Goal: Check status: Check status

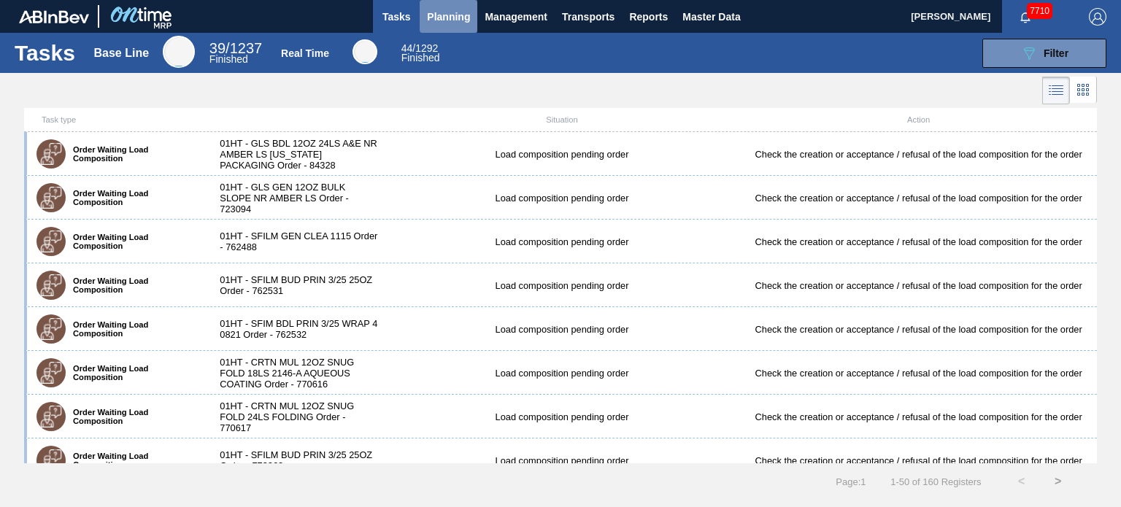
click at [444, 21] on span "Planning" at bounding box center [448, 17] width 43 height 18
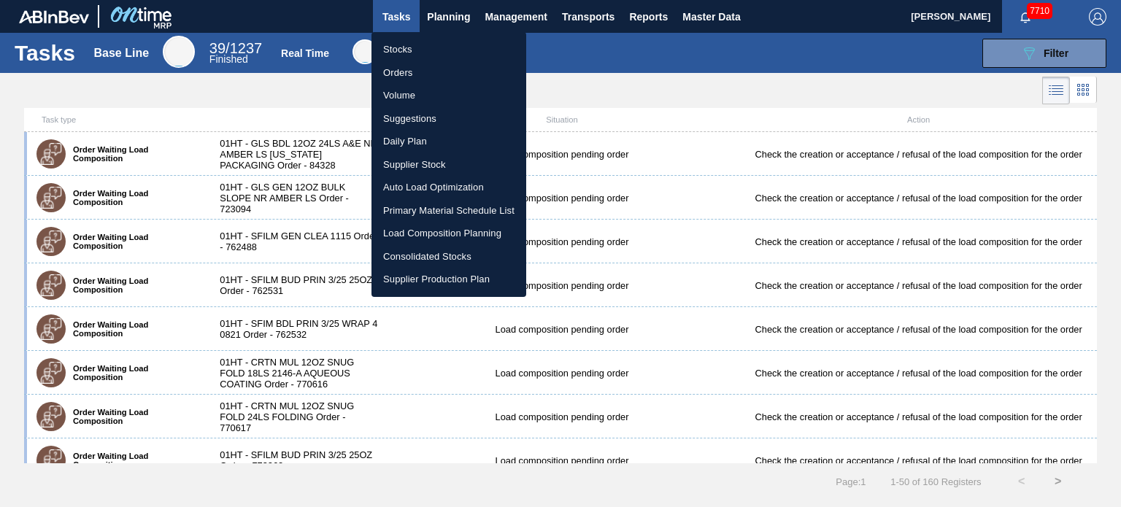
click at [415, 80] on li "Orders" at bounding box center [448, 72] width 155 height 23
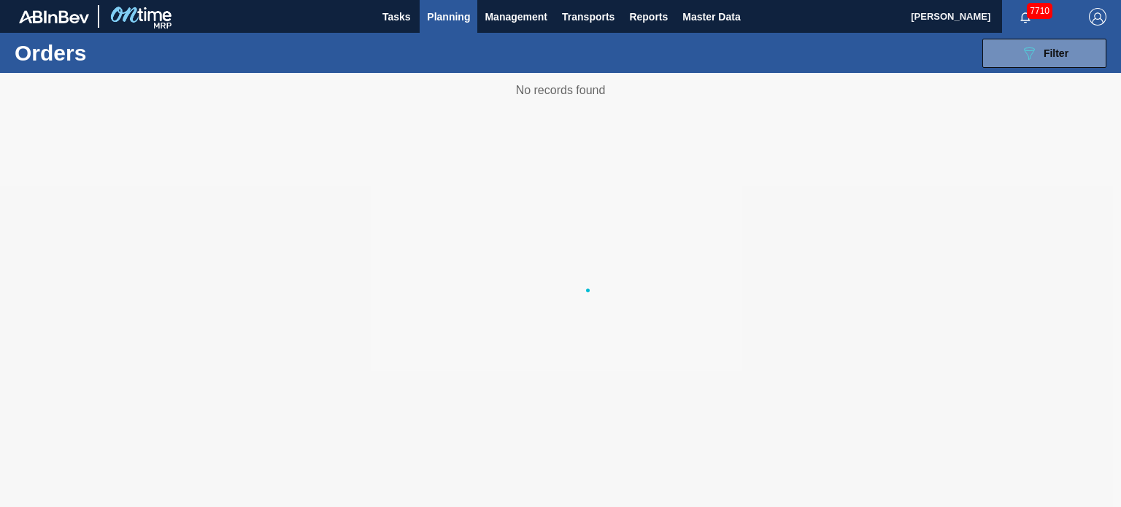
click at [1029, 63] on div "Stocks Orders Volume Suggestions Daily Plan Supplier Stock Auto Load Optimizati…" at bounding box center [560, 253] width 1121 height 507
click at [1029, 63] on button "089F7B8B-B2A5-4AFE-B5C0-19BA573D28AC Filter" at bounding box center [1044, 53] width 124 height 29
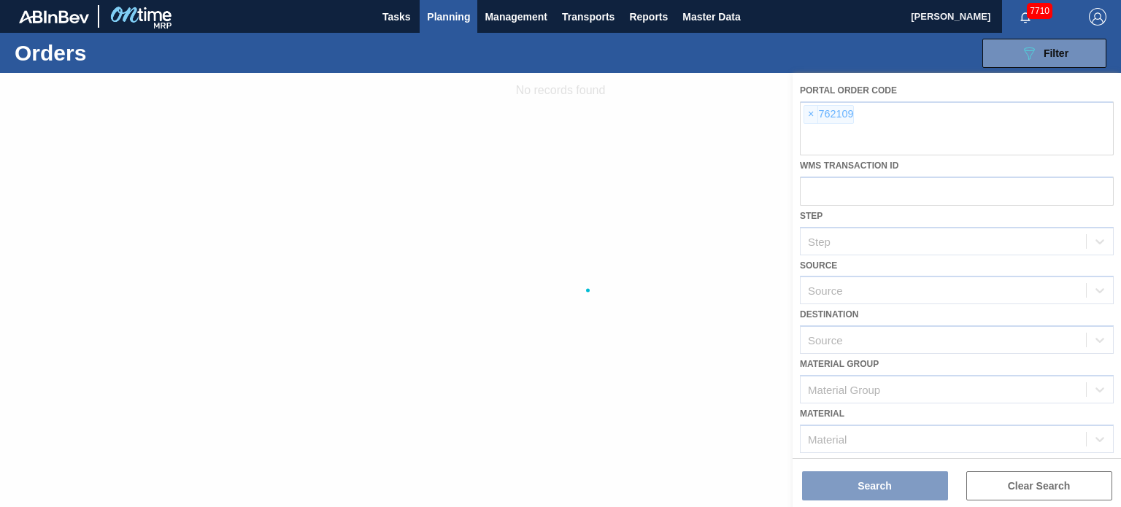
click at [808, 113] on div at bounding box center [560, 290] width 1121 height 434
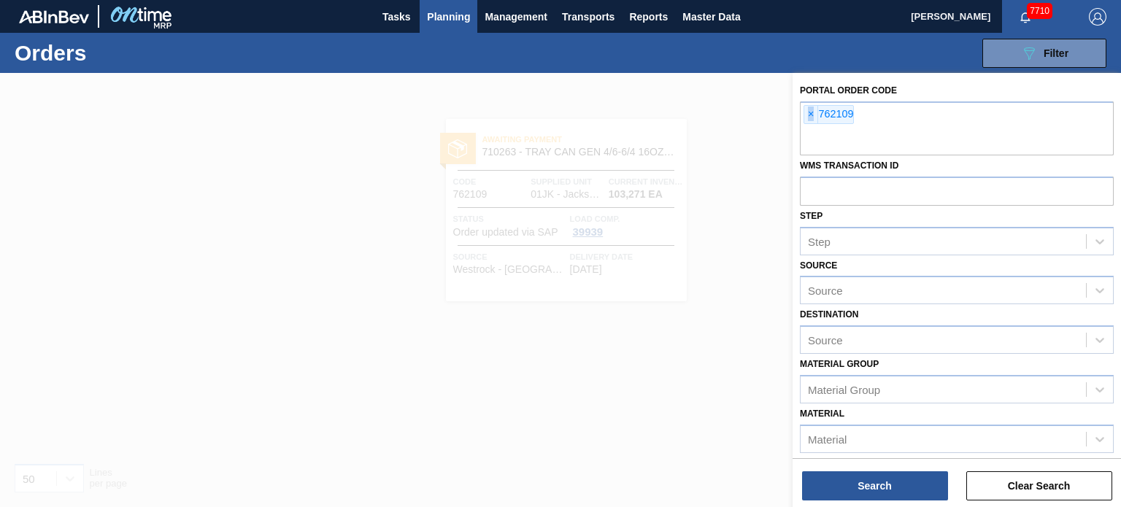
click at [808, 113] on span "×" at bounding box center [811, 115] width 14 height 18
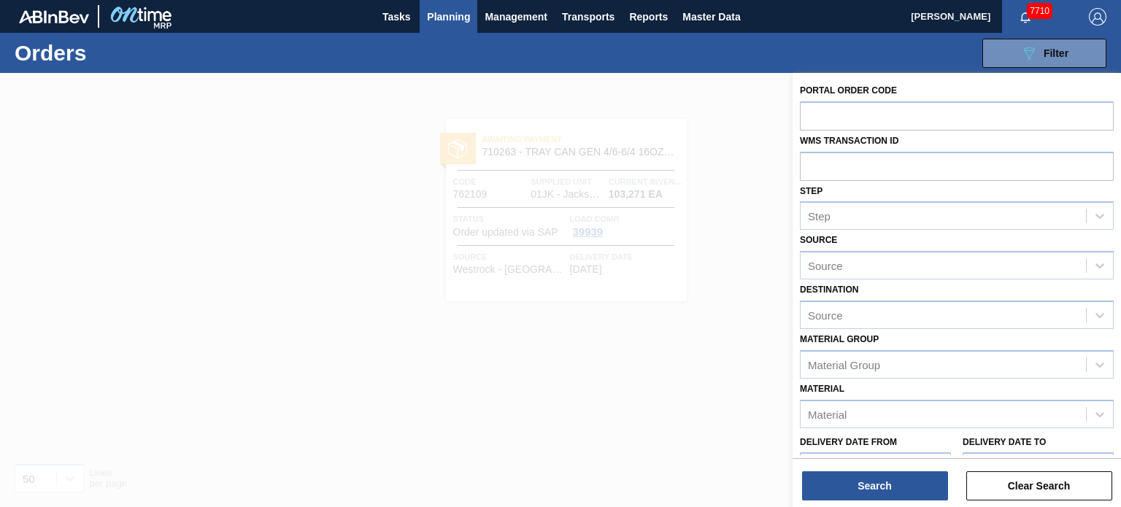
paste input "765329"
type input "765329"
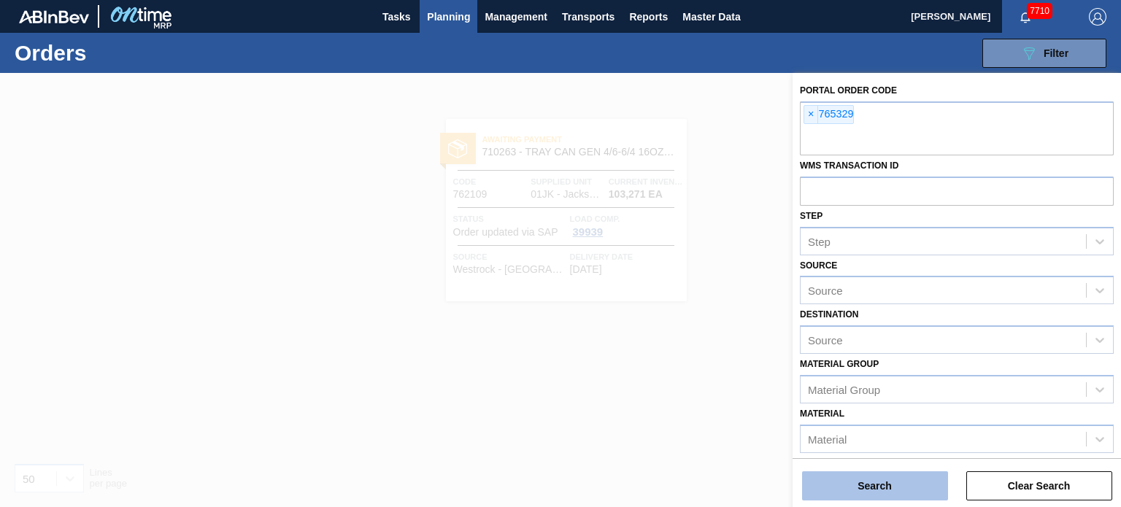
click at [835, 492] on button "Search" at bounding box center [875, 485] width 146 height 29
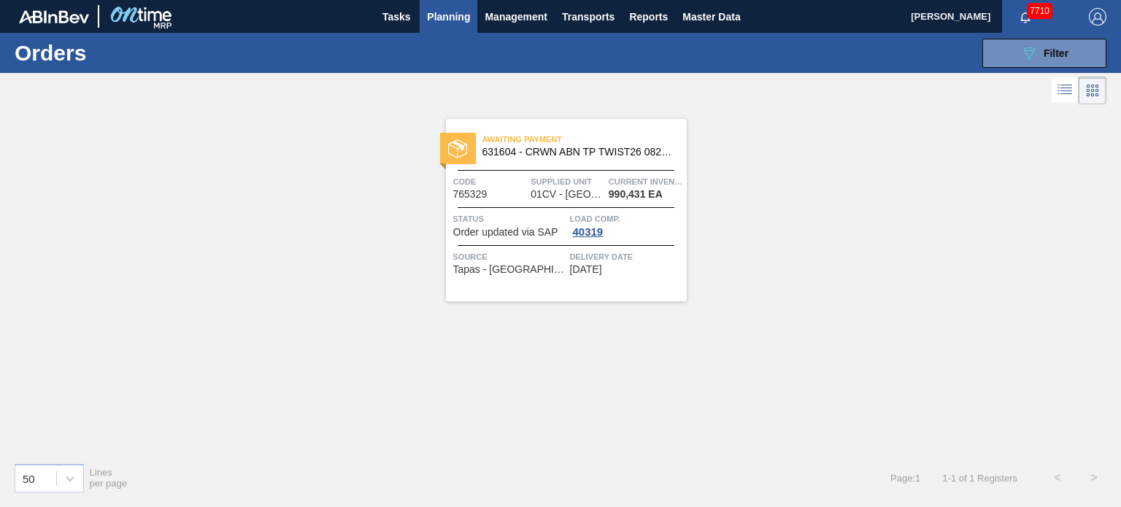
click at [580, 163] on div "Awaiting Payment 631604 - CRWN ABN TP TWIST26 0822 TWSTOFF 1458-H, Code 765329 …" at bounding box center [566, 210] width 241 height 182
